Goal: Navigation & Orientation: Find specific page/section

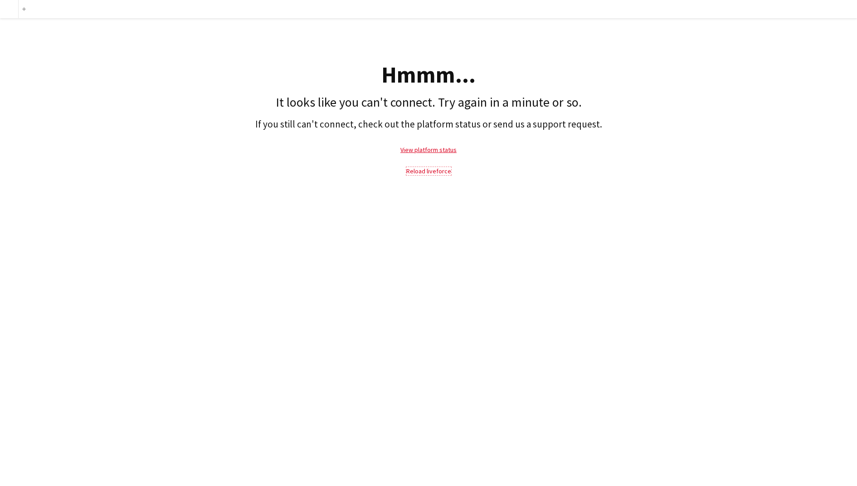
click at [418, 172] on link "Reload liveforce" at bounding box center [428, 171] width 45 height 8
click at [435, 171] on link "Reload liveforce" at bounding box center [428, 171] width 45 height 8
